Goal: Task Accomplishment & Management: Manage account settings

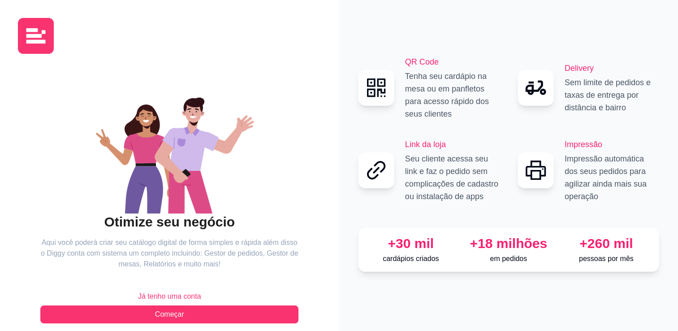
click at [172, 294] on span "Já tenho uma conta" at bounding box center [169, 296] width 63 height 11
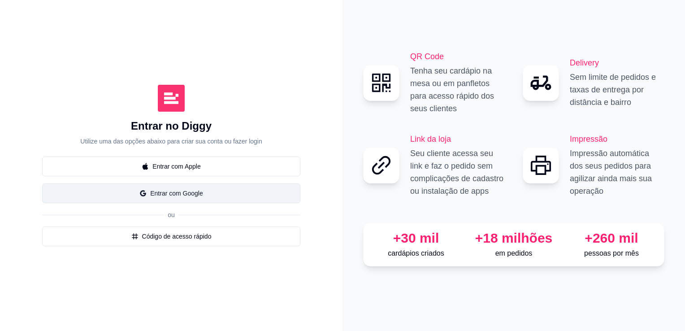
click at [197, 200] on button "Entrar com Google" at bounding box center [171, 193] width 258 height 20
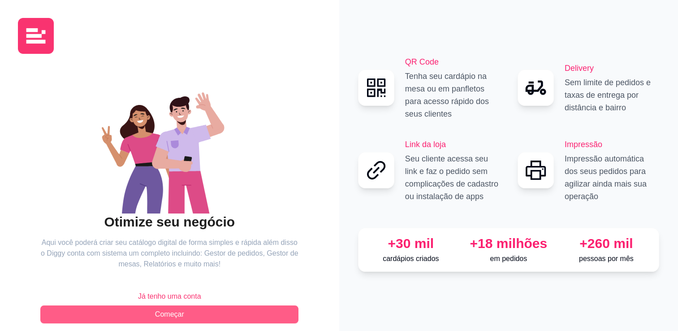
click at [215, 318] on button "Começar" at bounding box center [169, 314] width 258 height 18
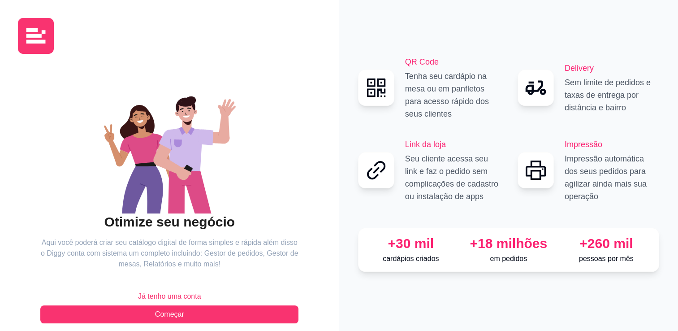
click at [177, 298] on span "Já tenho uma conta" at bounding box center [169, 296] width 63 height 11
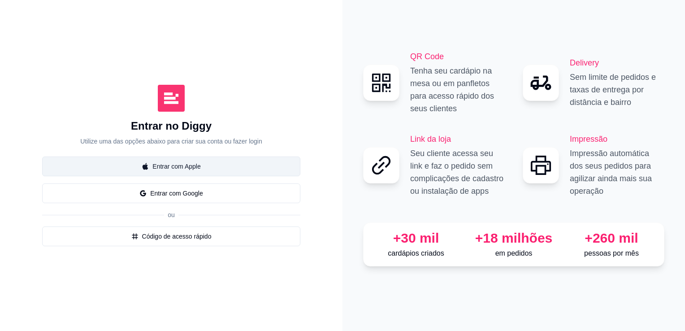
click at [165, 160] on button "Entrar com Apple" at bounding box center [171, 166] width 258 height 20
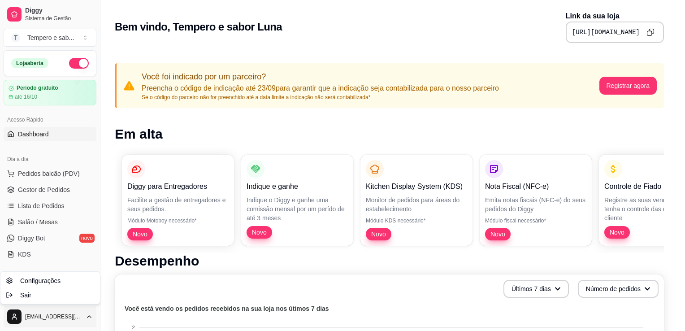
click at [86, 323] on html "Diggy Sistema de Gestão T Tempero e sab ... Loja aberta Período gratuito até 16…" at bounding box center [342, 165] width 685 height 331
click at [64, 281] on link "Configurações" at bounding box center [50, 280] width 96 height 14
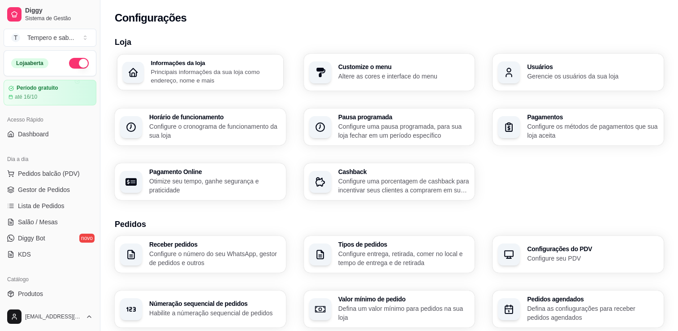
click at [215, 67] on p "Principais informações da sua loja como endereço, nome e mais" at bounding box center [214, 75] width 127 height 17
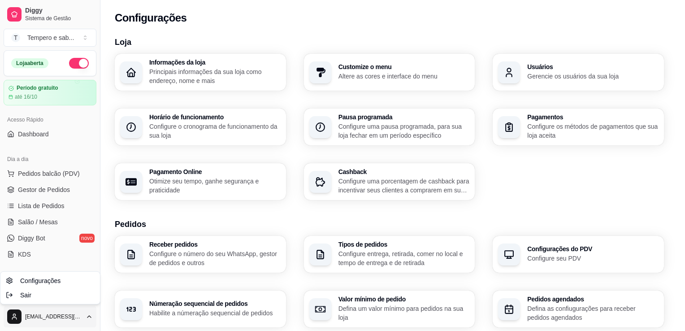
click at [36, 319] on html "Diggy Sistema de Gestão T Tempero e sab ... Loja aberta Período gratuito até 16…" at bounding box center [342, 165] width 685 height 331
click at [534, 73] on html "Diggy Sistema de Gestão T Tempero e sab ... Loja aberta Período gratuito até 16…" at bounding box center [342, 165] width 685 height 331
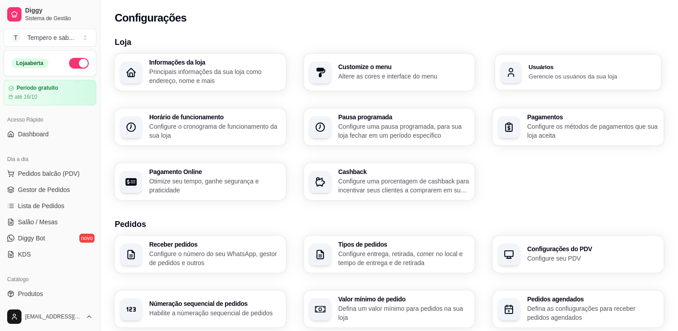
click at [534, 73] on p "Gerencie os usuários da sua loja" at bounding box center [592, 76] width 127 height 9
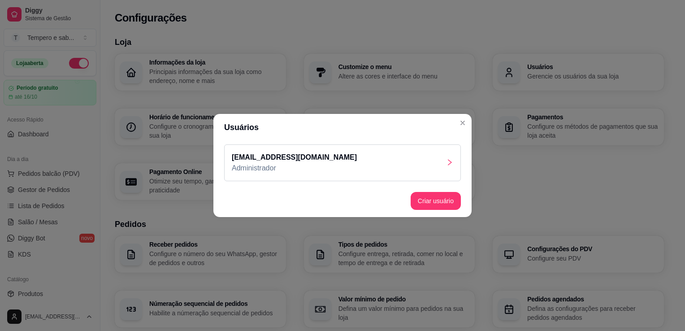
click at [372, 149] on div "isabeleluna@icloud.com Administrador" at bounding box center [342, 162] width 237 height 37
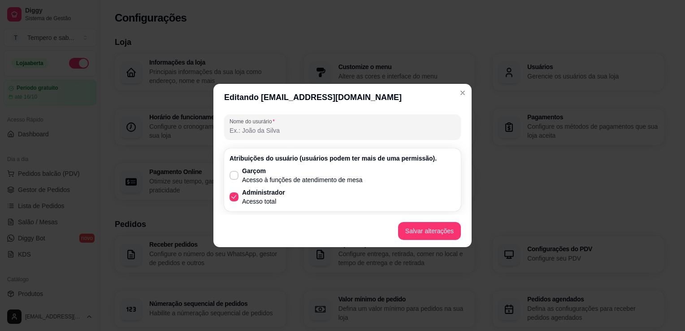
click at [387, 132] on input "Nome do usurário" at bounding box center [342, 130] width 226 height 9
type input "tempero e sabor luna"
click at [416, 225] on button "Salvar alterações" at bounding box center [429, 230] width 61 height 17
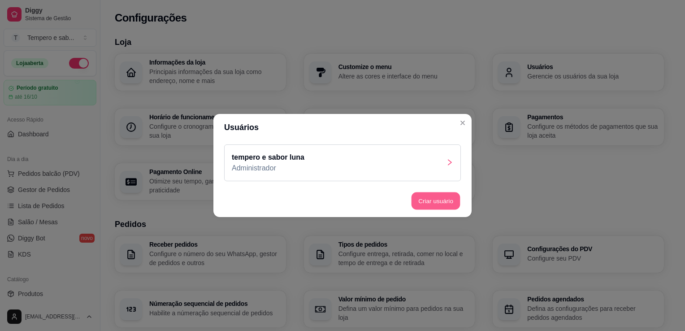
click at [437, 208] on button "Criar usuário" at bounding box center [435, 200] width 49 height 17
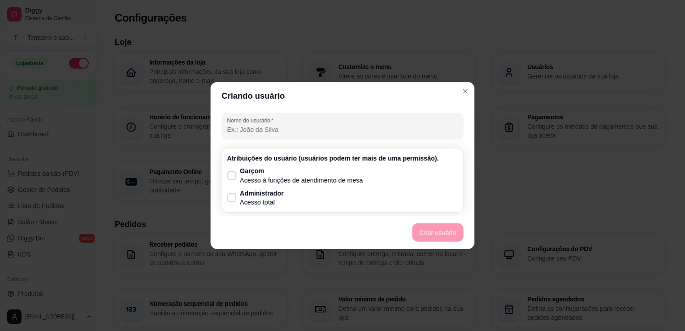
click at [437, 208] on div "Atribuições do usuário (usuários podem ter mais de uma permissão). Garçom Acess…" at bounding box center [342, 180] width 242 height 64
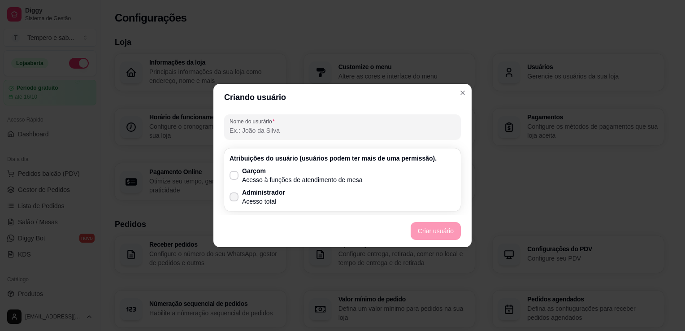
click at [241, 193] on label "Administrador Acesso total" at bounding box center [257, 196] width 63 height 25
click at [235, 198] on input "Administrador Acesso total" at bounding box center [232, 201] width 6 height 6
checkbox input "true"
click at [442, 230] on button "Criar usuário" at bounding box center [435, 230] width 49 height 17
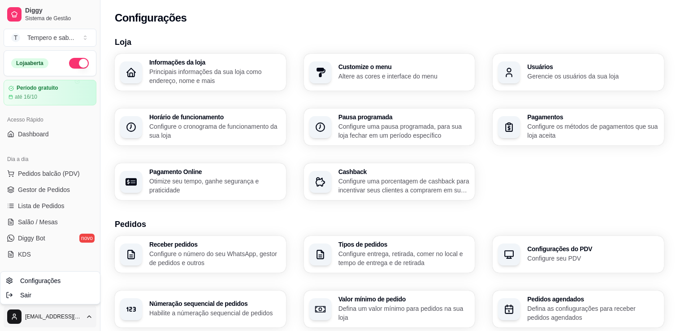
click at [44, 319] on html "Diggy Sistema de Gestão T Tempero e sab ... Loja aberta Período gratuito até 16…" at bounding box center [342, 165] width 685 height 331
click at [48, 293] on div "Sair" at bounding box center [50, 295] width 96 height 14
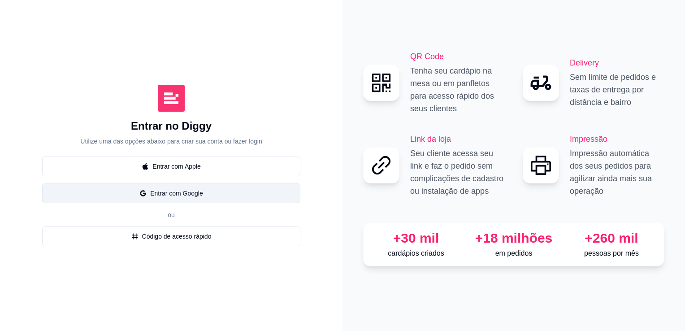
click at [179, 193] on button "Entrar com Google" at bounding box center [171, 193] width 258 height 20
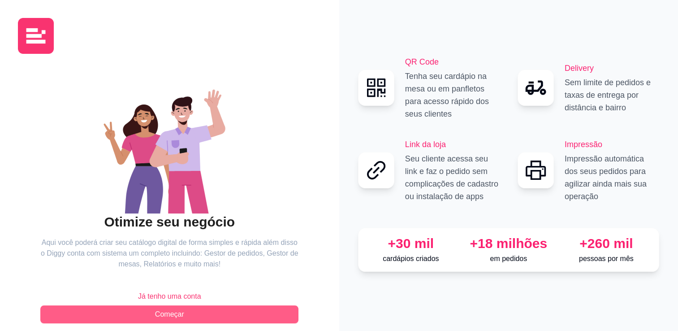
click at [195, 313] on button "Começar" at bounding box center [169, 314] width 258 height 18
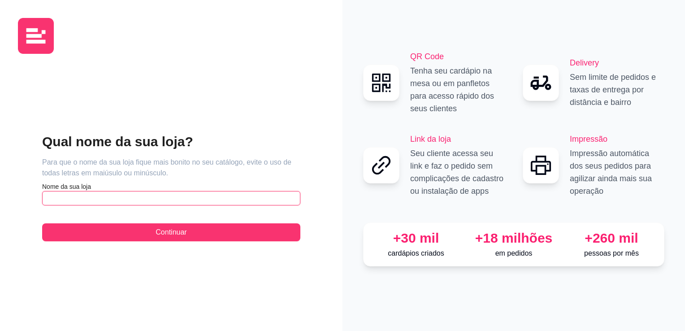
click at [214, 200] on input "text" at bounding box center [171, 198] width 258 height 14
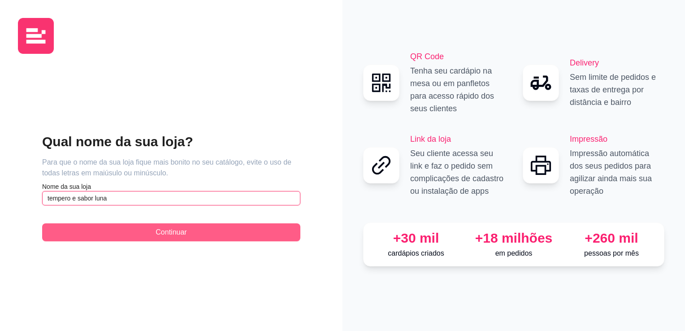
type input "tempero e sabor luna"
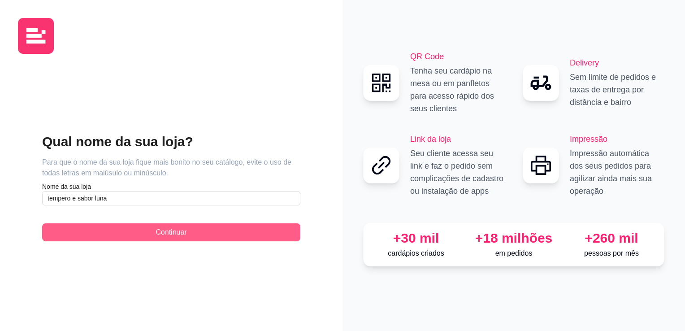
click at [199, 233] on button "Continuar" at bounding box center [171, 232] width 258 height 18
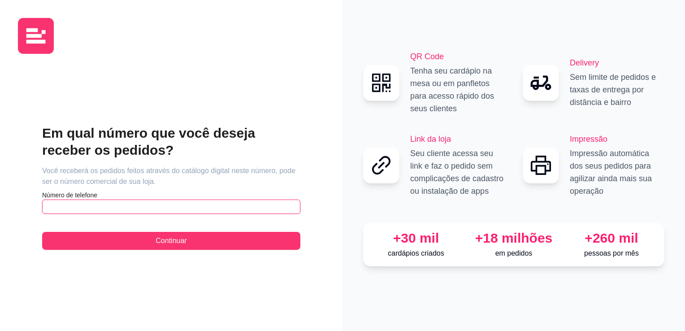
click at [192, 207] on input "text" at bounding box center [171, 206] width 258 height 14
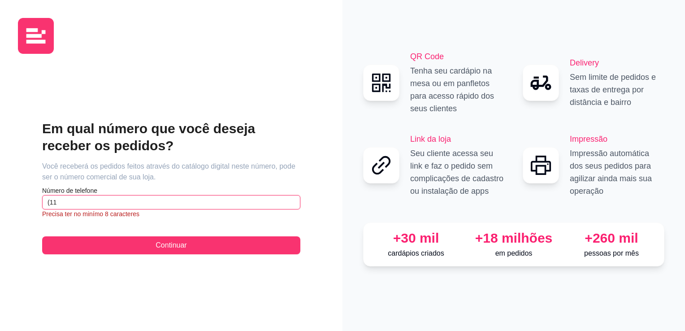
type input "(1"
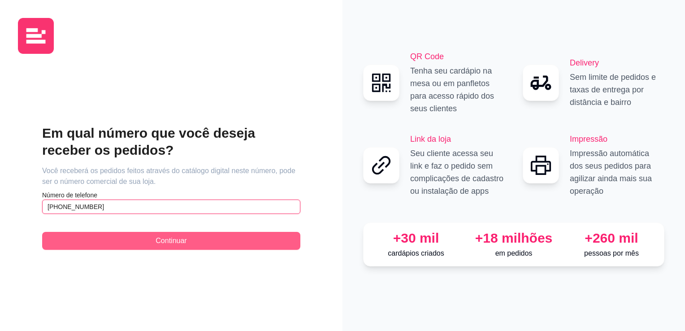
type input "(11) 9 6343-9963"
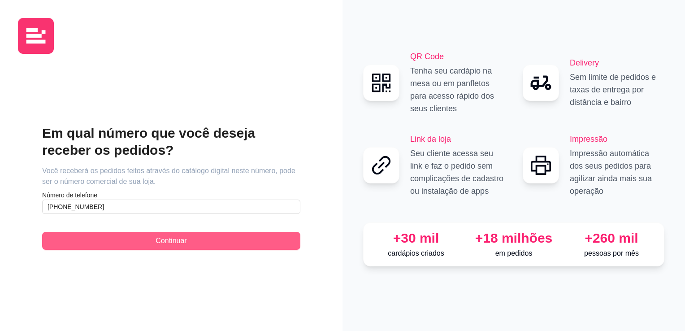
click at [186, 243] on span "Continuar" at bounding box center [170, 240] width 31 height 11
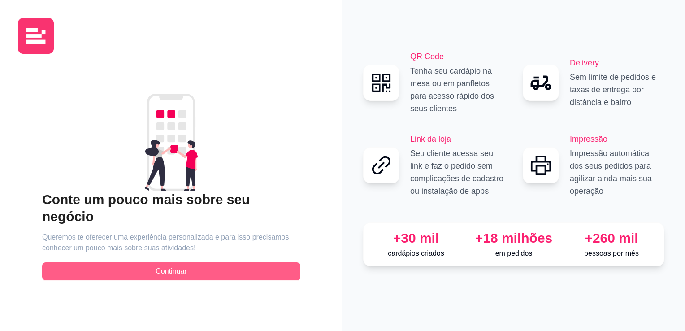
click at [196, 262] on button "Continuar" at bounding box center [171, 271] width 258 height 18
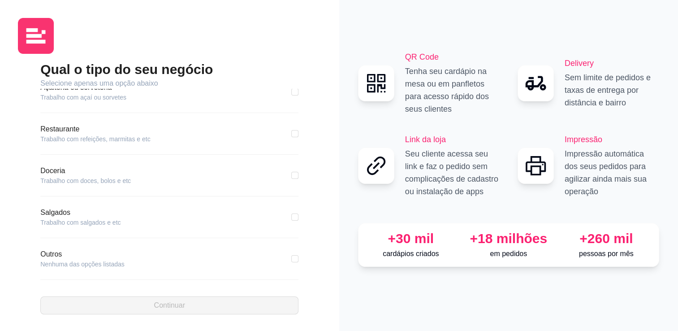
scroll to position [143, 0]
click at [204, 137] on div "Restaurante Trabalho com refeições, marmitas e etc" at bounding box center [169, 131] width 258 height 20
click at [281, 132] on div "Restaurante Trabalho com refeições, marmitas e etc" at bounding box center [169, 131] width 258 height 20
click at [291, 132] on input "checkbox" at bounding box center [294, 131] width 7 height 7
checkbox input "true"
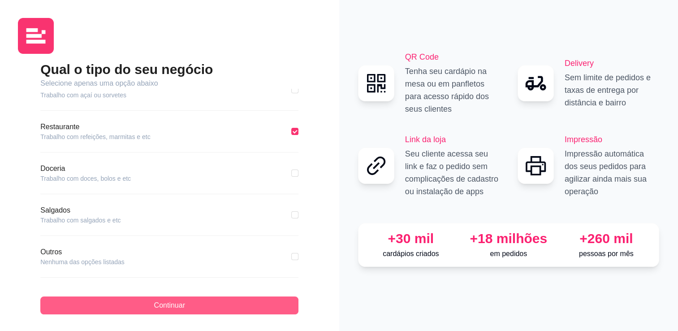
click at [240, 309] on button "Continuar" at bounding box center [169, 305] width 258 height 18
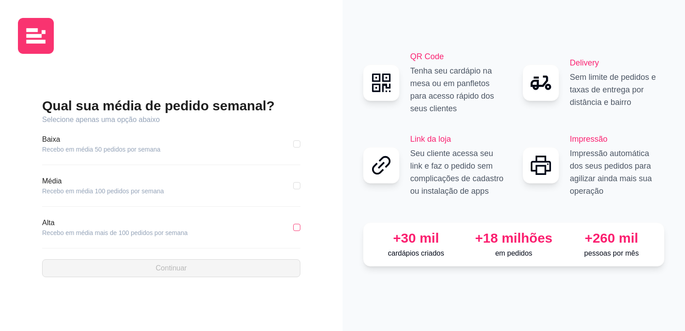
click at [294, 227] on input "checkbox" at bounding box center [296, 227] width 7 height 7
checkbox input "true"
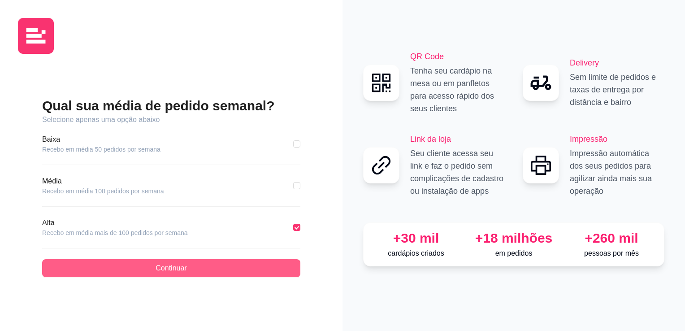
click at [264, 267] on button "Continuar" at bounding box center [171, 268] width 258 height 18
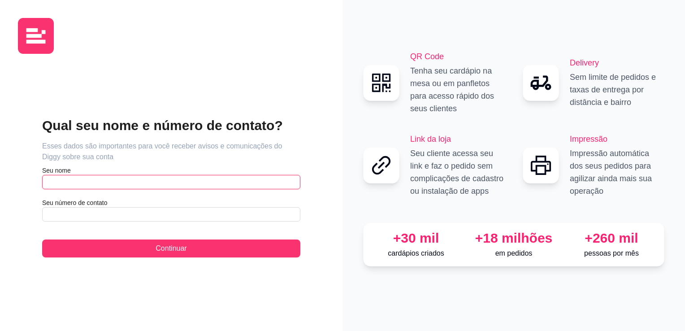
click at [250, 184] on input "text" at bounding box center [171, 182] width 258 height 14
type input "tempero"
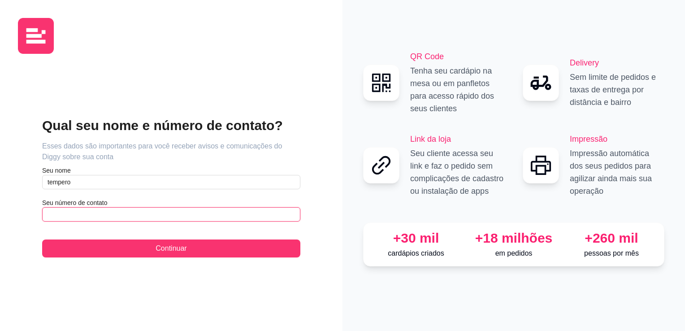
click at [237, 220] on input "text" at bounding box center [171, 214] width 258 height 14
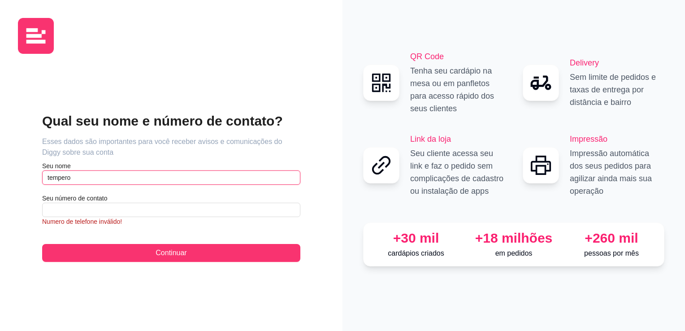
click at [209, 174] on input "tempero" at bounding box center [171, 177] width 258 height 14
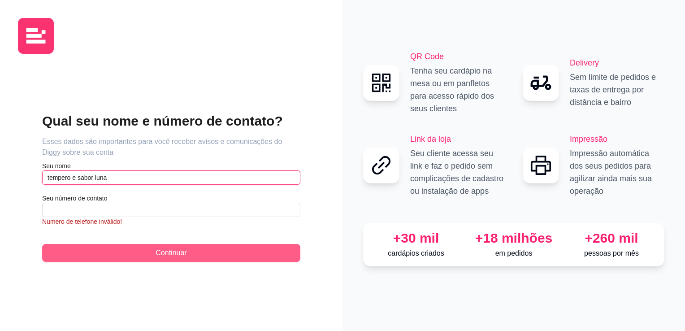
type input "tempero e sabor luna"
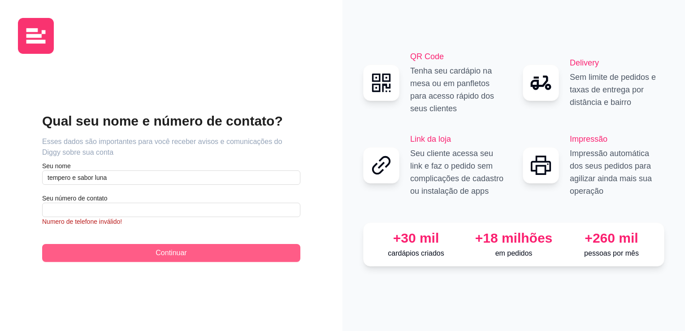
click at [191, 254] on button "Continuar" at bounding box center [171, 253] width 258 height 18
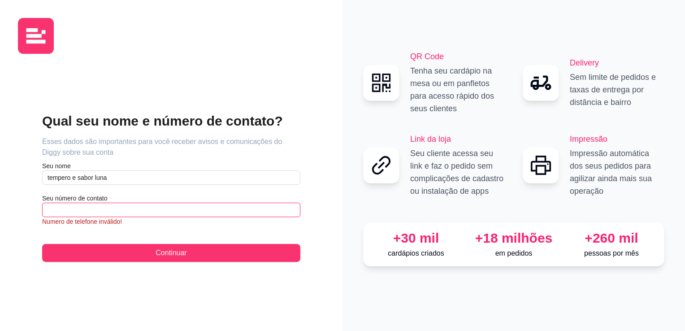
click at [200, 207] on input "text" at bounding box center [171, 210] width 258 height 14
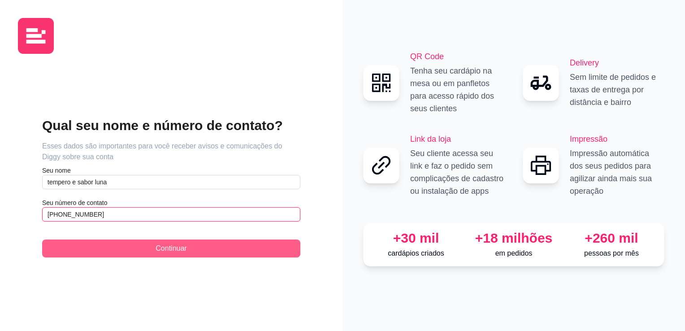
type input "(11) 9 6343-9963"
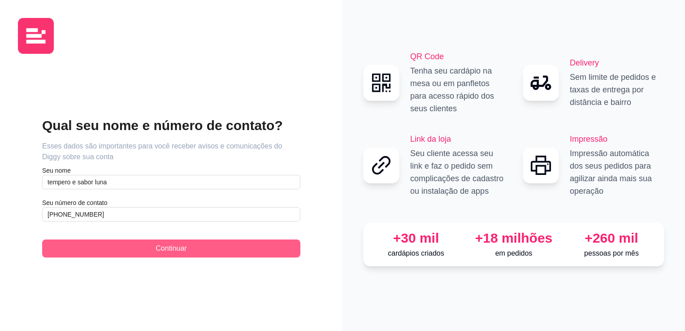
click at [185, 247] on span "Continuar" at bounding box center [170, 248] width 31 height 11
click at [187, 245] on button "Continuar" at bounding box center [171, 248] width 258 height 18
click at [196, 242] on button "Continuar" at bounding box center [171, 248] width 258 height 18
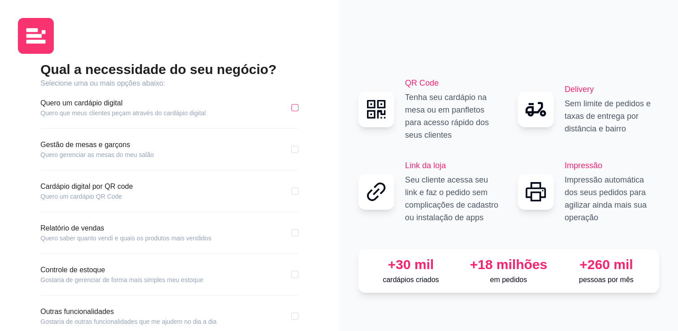
click at [297, 105] on input "checkbox" at bounding box center [294, 107] width 7 height 7
checkbox input "true"
click at [291, 190] on div "Cardápio digital por QR code Quero um cardápio QR Code" at bounding box center [169, 191] width 258 height 20
click at [291, 190] on input "checkbox" at bounding box center [294, 190] width 7 height 7
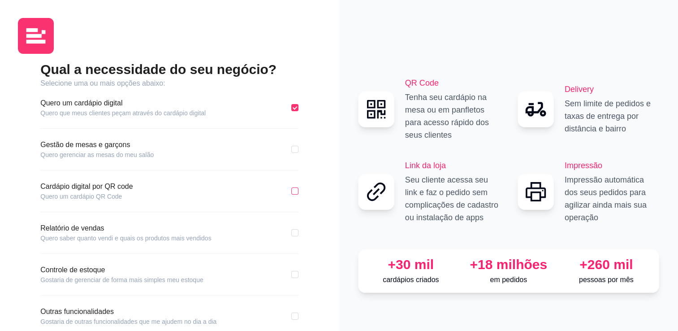
checkbox input "true"
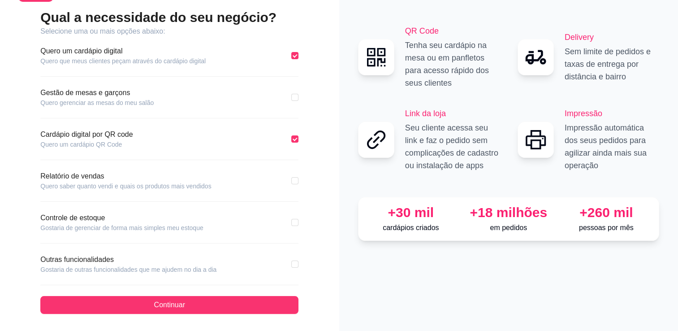
scroll to position [52, 0]
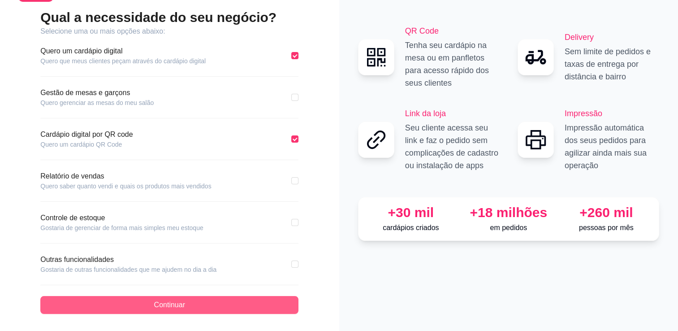
click at [206, 304] on button "Continuar" at bounding box center [169, 305] width 258 height 18
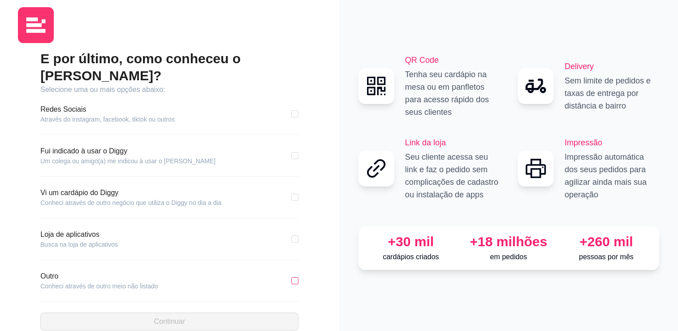
click at [293, 277] on input "checkbox" at bounding box center [294, 280] width 7 height 7
checkbox input "true"
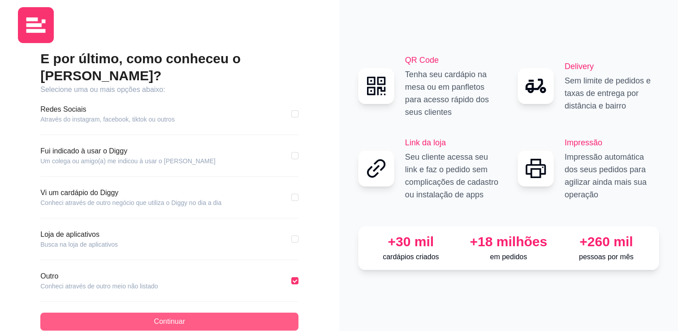
click at [281, 312] on button "Continuar" at bounding box center [169, 321] width 258 height 18
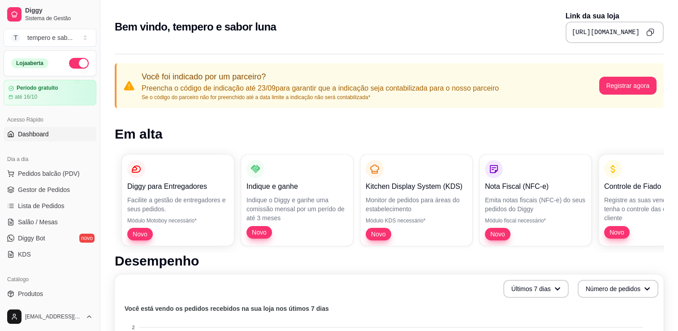
click at [46, 135] on span "Dashboard" at bounding box center [33, 133] width 31 height 9
click at [54, 35] on div "tempero e sab ..." at bounding box center [49, 37] width 45 height 9
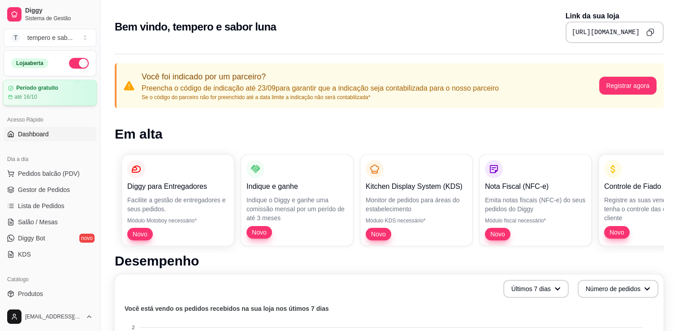
click at [49, 98] on div "até 16/10" at bounding box center [50, 96] width 84 height 7
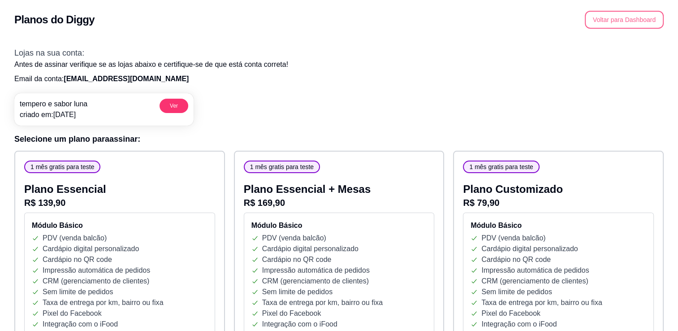
click at [627, 21] on button "Voltar para Dashboard" at bounding box center [624, 20] width 79 height 18
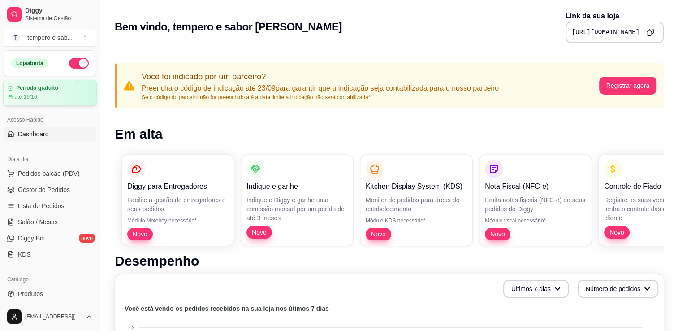
click at [68, 92] on div "Período gratuito até 16/10" at bounding box center [50, 93] width 84 height 16
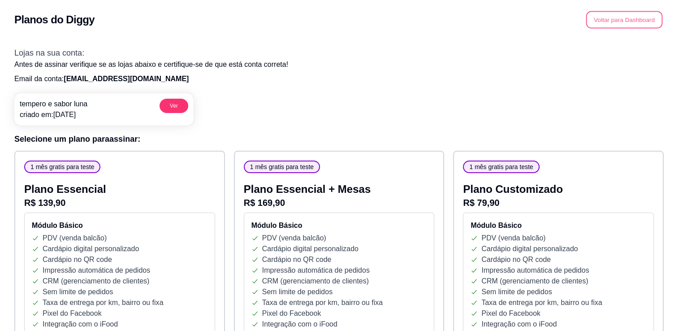
click at [617, 17] on button "Voltar para Dashboard" at bounding box center [624, 19] width 77 height 17
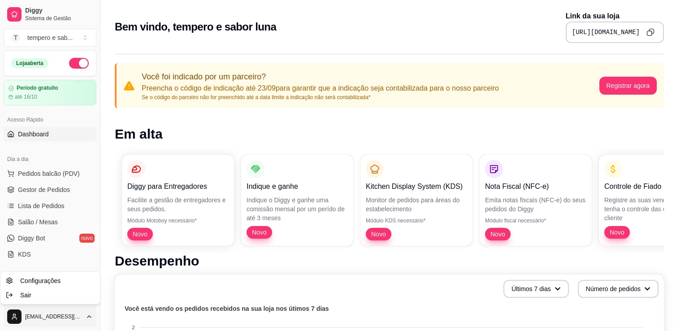
click at [74, 318] on html "Diggy Sistema de Gestão T tempero e sab ... Loja aberta Período gratuito até 16…" at bounding box center [342, 165] width 685 height 331
click at [51, 281] on span "Configurações" at bounding box center [40, 280] width 40 height 9
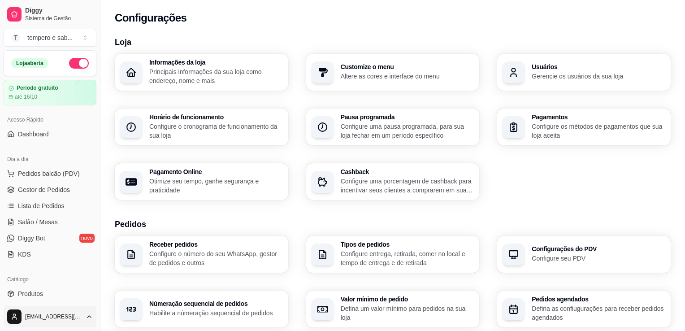
click at [69, 308] on html "Diggy Sistema de Gestão T tempero e sab ... Loja aberta Período gratuito até 16…" at bounding box center [342, 165] width 685 height 331
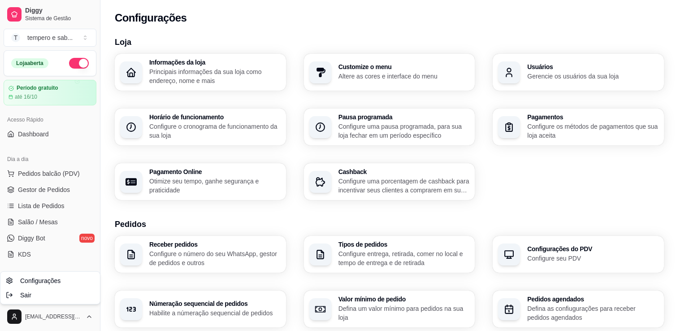
click at [47, 157] on html "Diggy Sistema de Gestão T tempero e sab ... Loja aberta Período gratuito até 16…" at bounding box center [342, 165] width 685 height 331
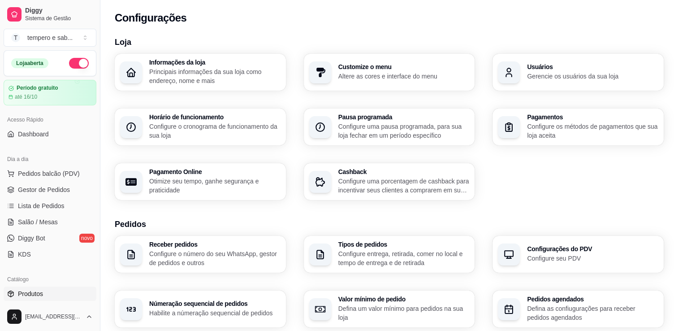
click at [68, 289] on link "Produtos" at bounding box center [50, 293] width 93 height 14
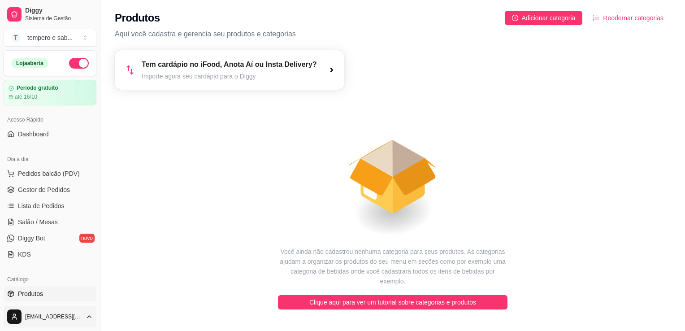
click at [61, 325] on html "Diggy Sistema de Gestão T tempero e sab ... Loja aberta Período gratuito até 16…" at bounding box center [342, 165] width 685 height 331
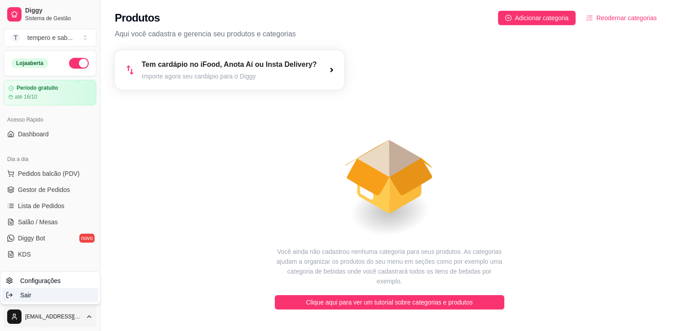
click at [38, 295] on div "Sair" at bounding box center [50, 295] width 96 height 14
